Goal: Find specific page/section: Find specific page/section

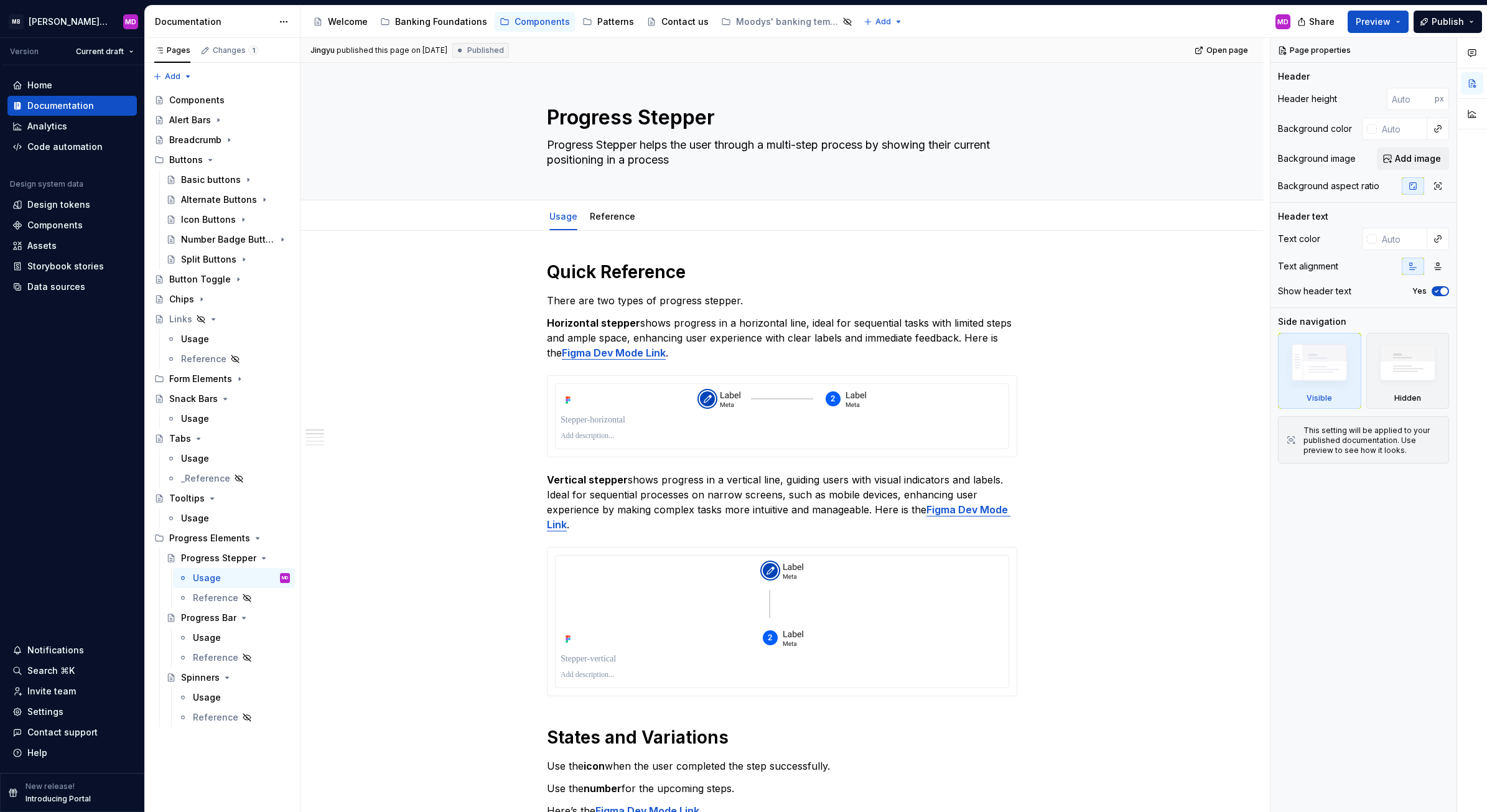
type textarea "*"
